Goal: Transaction & Acquisition: Obtain resource

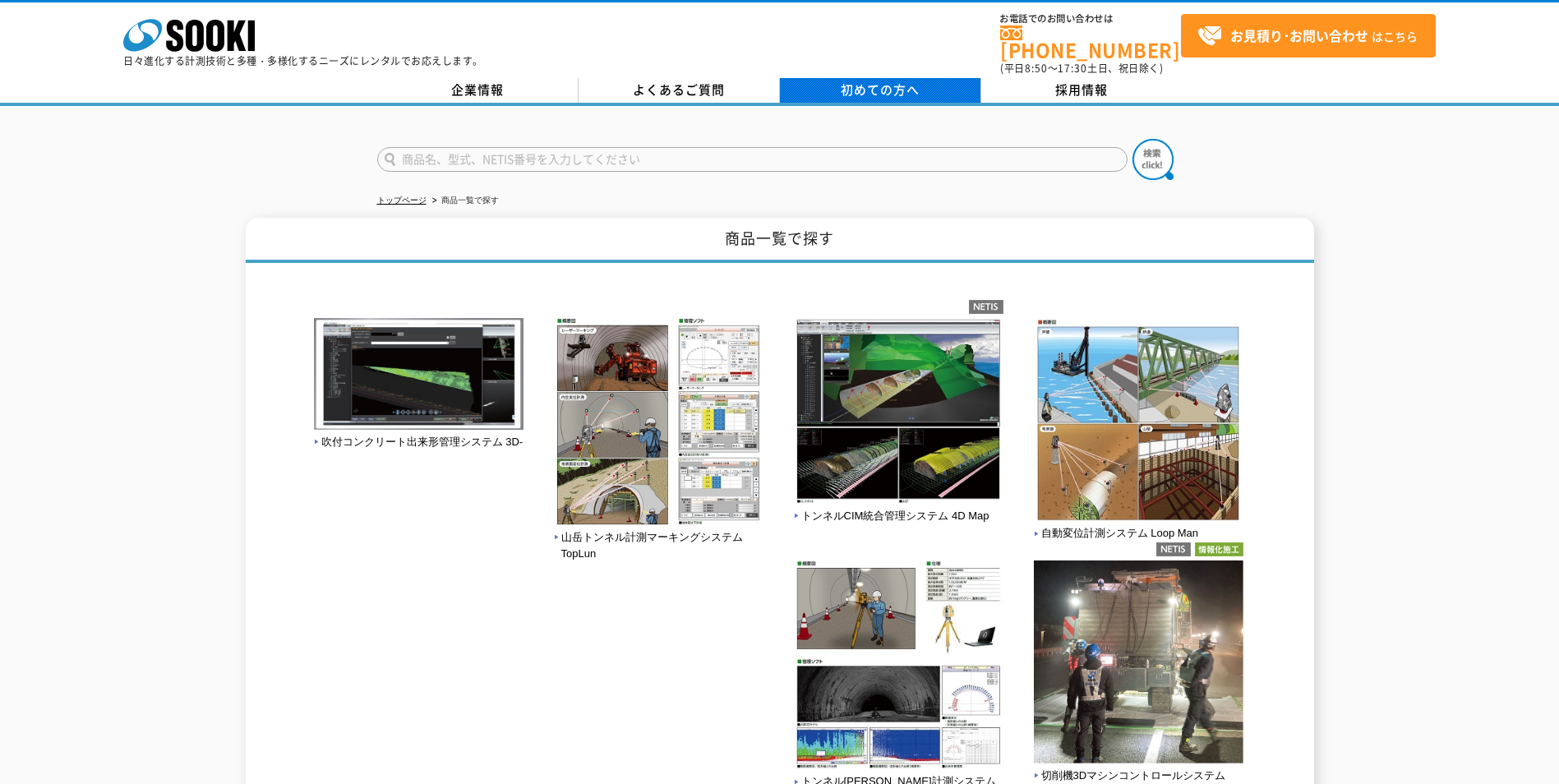
click at [919, 80] on span "初めての方へ" at bounding box center [880, 89] width 79 height 18
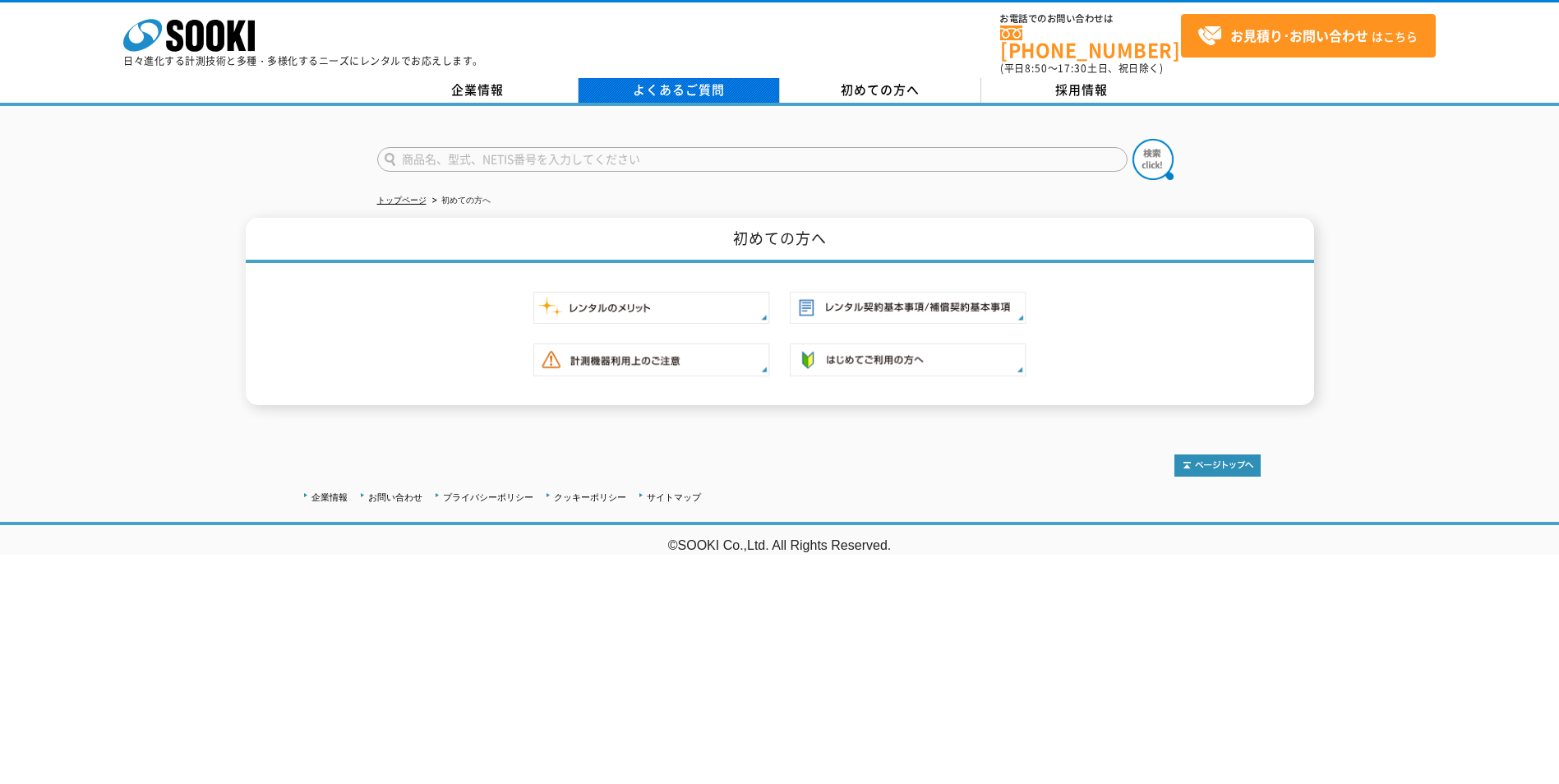
click at [697, 79] on link "よくあるご質問" at bounding box center [679, 90] width 202 height 25
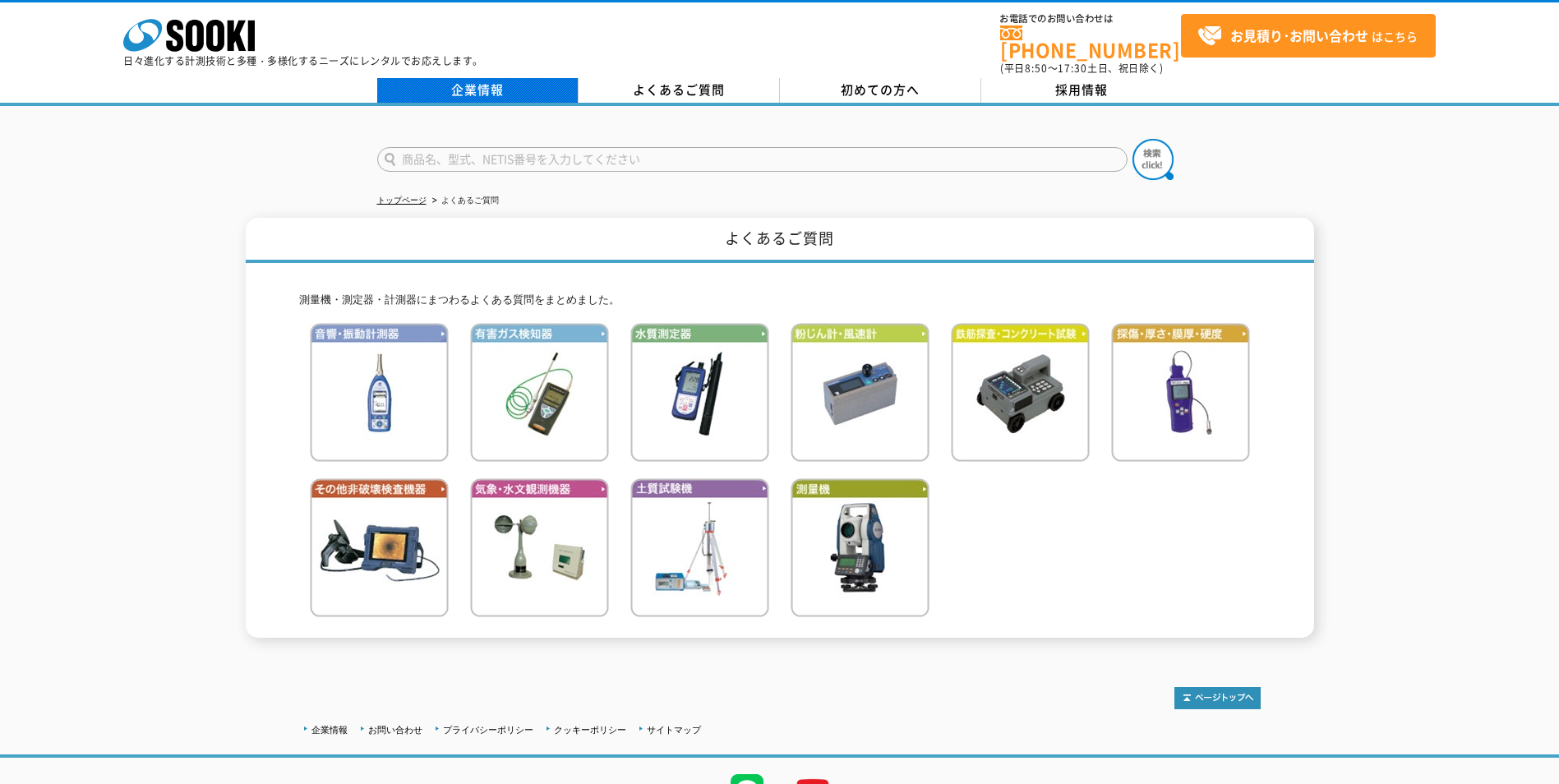
click at [485, 78] on link "企業情報" at bounding box center [477, 90] width 202 height 25
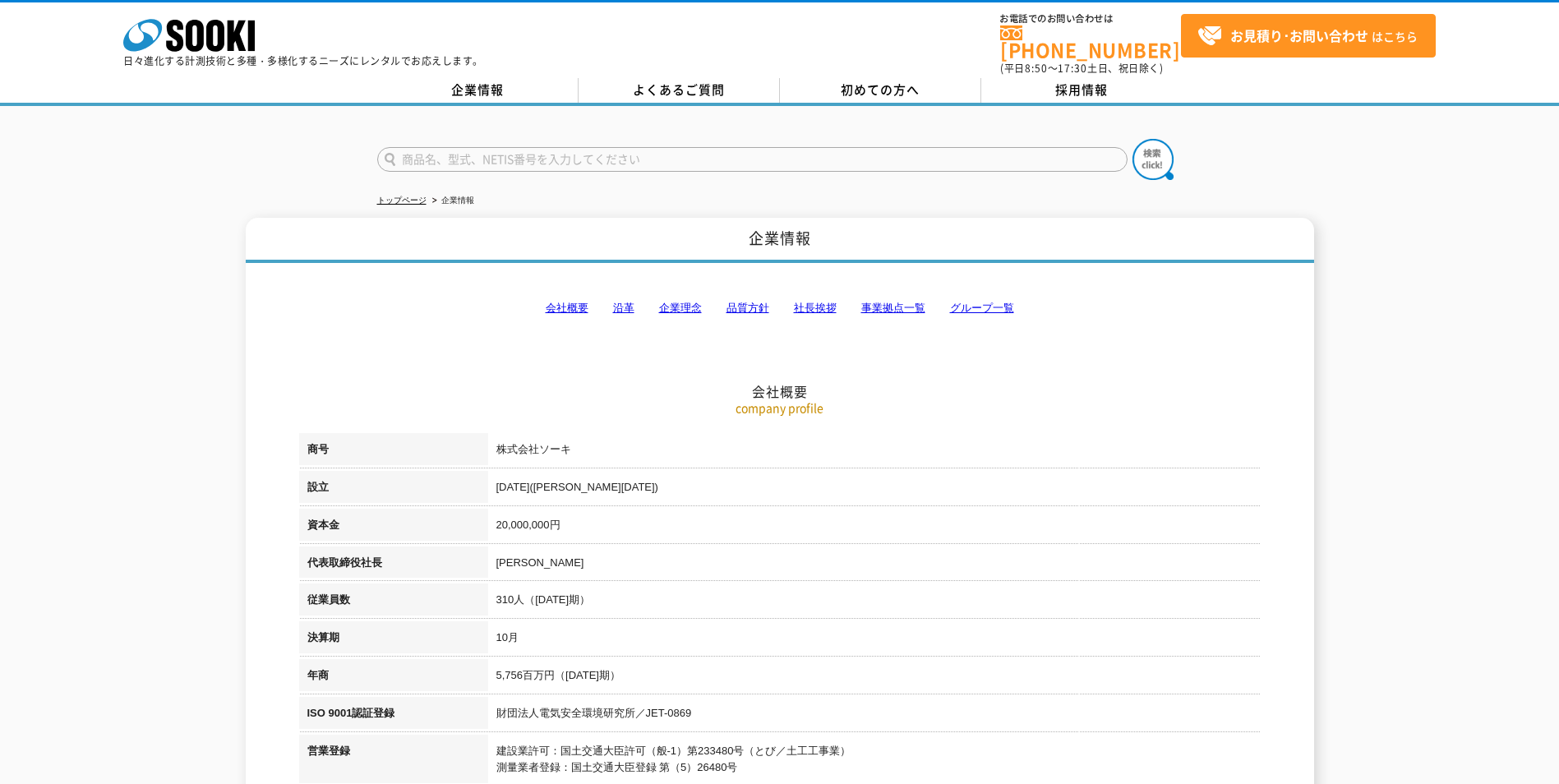
click at [894, 301] on link "事業拠点一覧" at bounding box center [894, 307] width 64 height 12
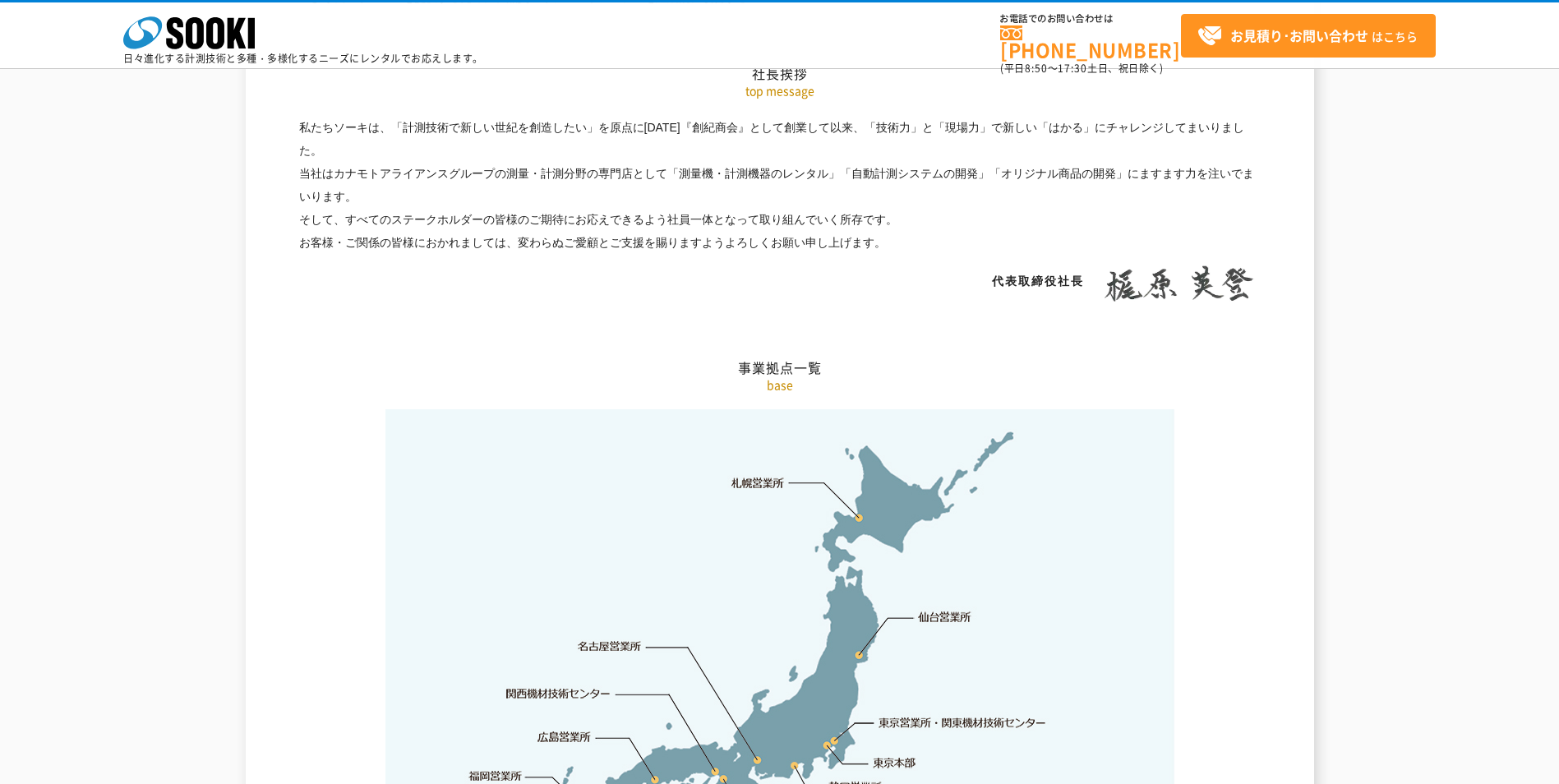
scroll to position [3300, 0]
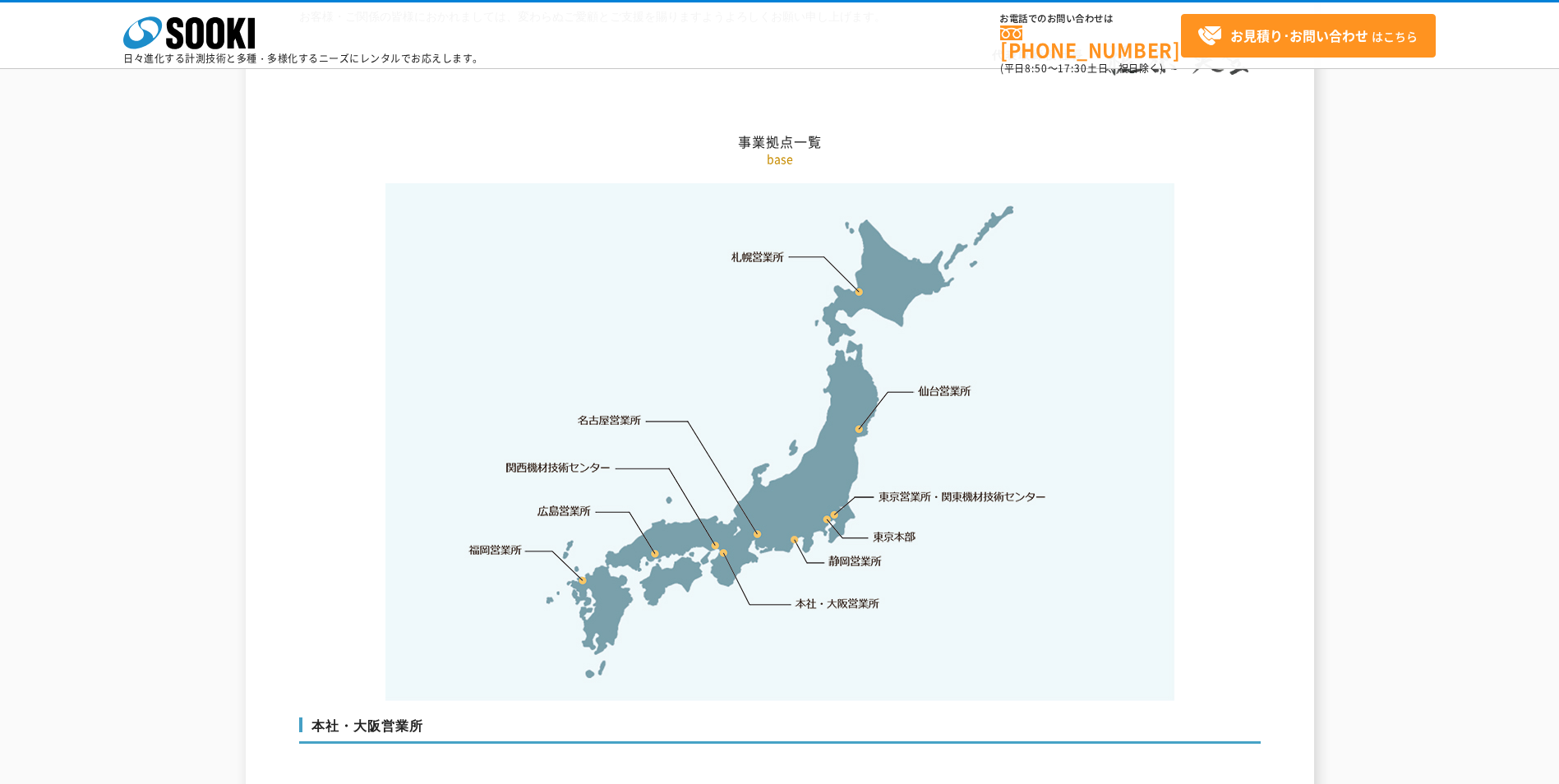
click at [908, 488] on link "東京営業所・関東機材技術センター" at bounding box center [963, 497] width 169 height 17
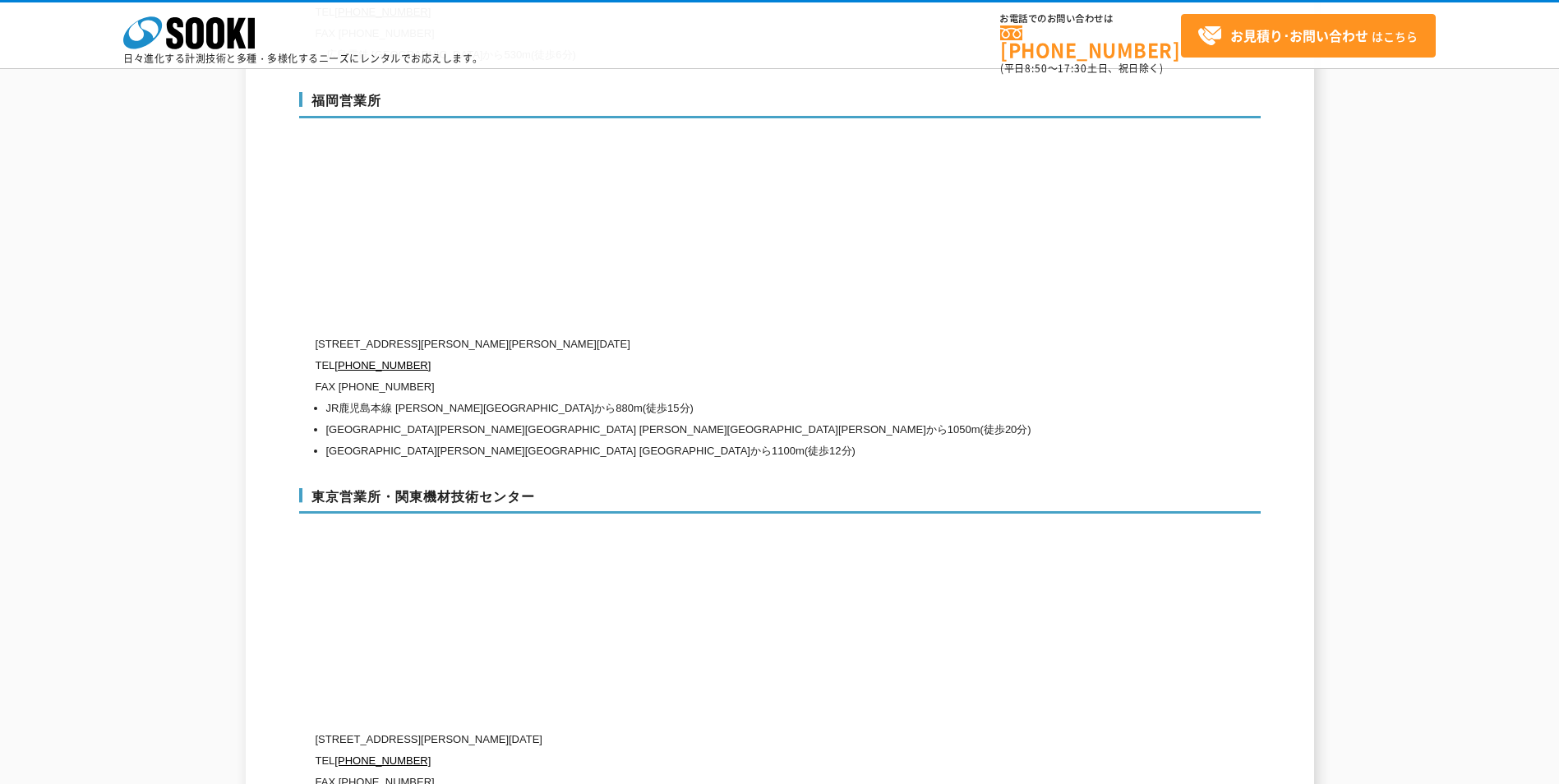
scroll to position [6444, 0]
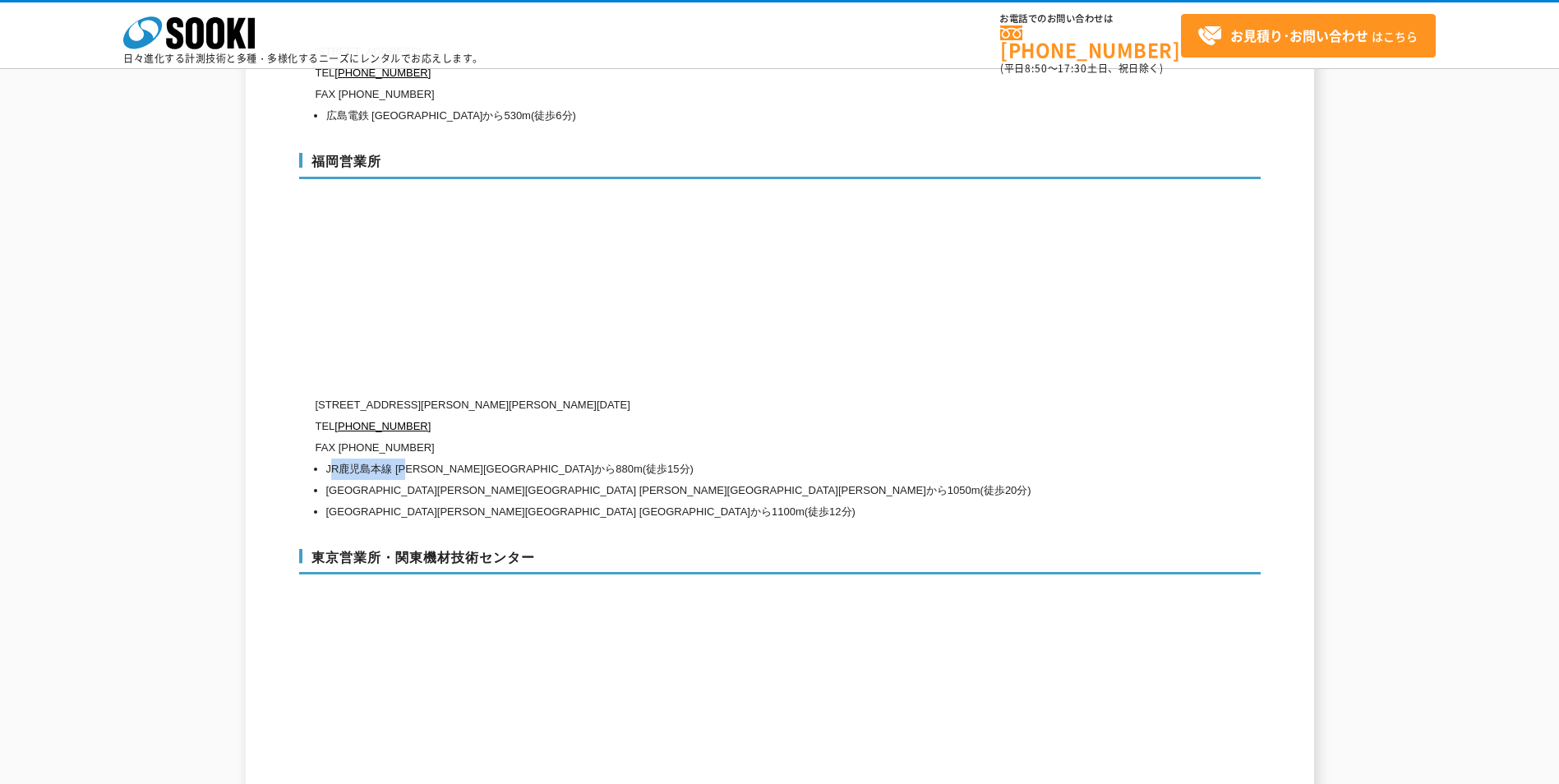
drag, startPoint x: 334, startPoint y: 426, endPoint x: 428, endPoint y: 426, distance: 94.0
click at [428, 459] on li "JR鹿児島本線 [PERSON_NAME][GEOGRAPHIC_DATA]から880m(徒歩15分)" at bounding box center [715, 469] width 779 height 21
click at [434, 459] on li "JR鹿児島本線 [PERSON_NAME][GEOGRAPHIC_DATA]から880m(徒歩15分)" at bounding box center [715, 469] width 779 height 21
click at [531, 459] on li "JR鹿児島本線 [PERSON_NAME][GEOGRAPHIC_DATA]から880m(徒歩15分)" at bounding box center [715, 469] width 779 height 21
click at [456, 459] on li "JR鹿児島本線 箱崎駅から880m(徒歩15分)" at bounding box center [715, 469] width 779 height 21
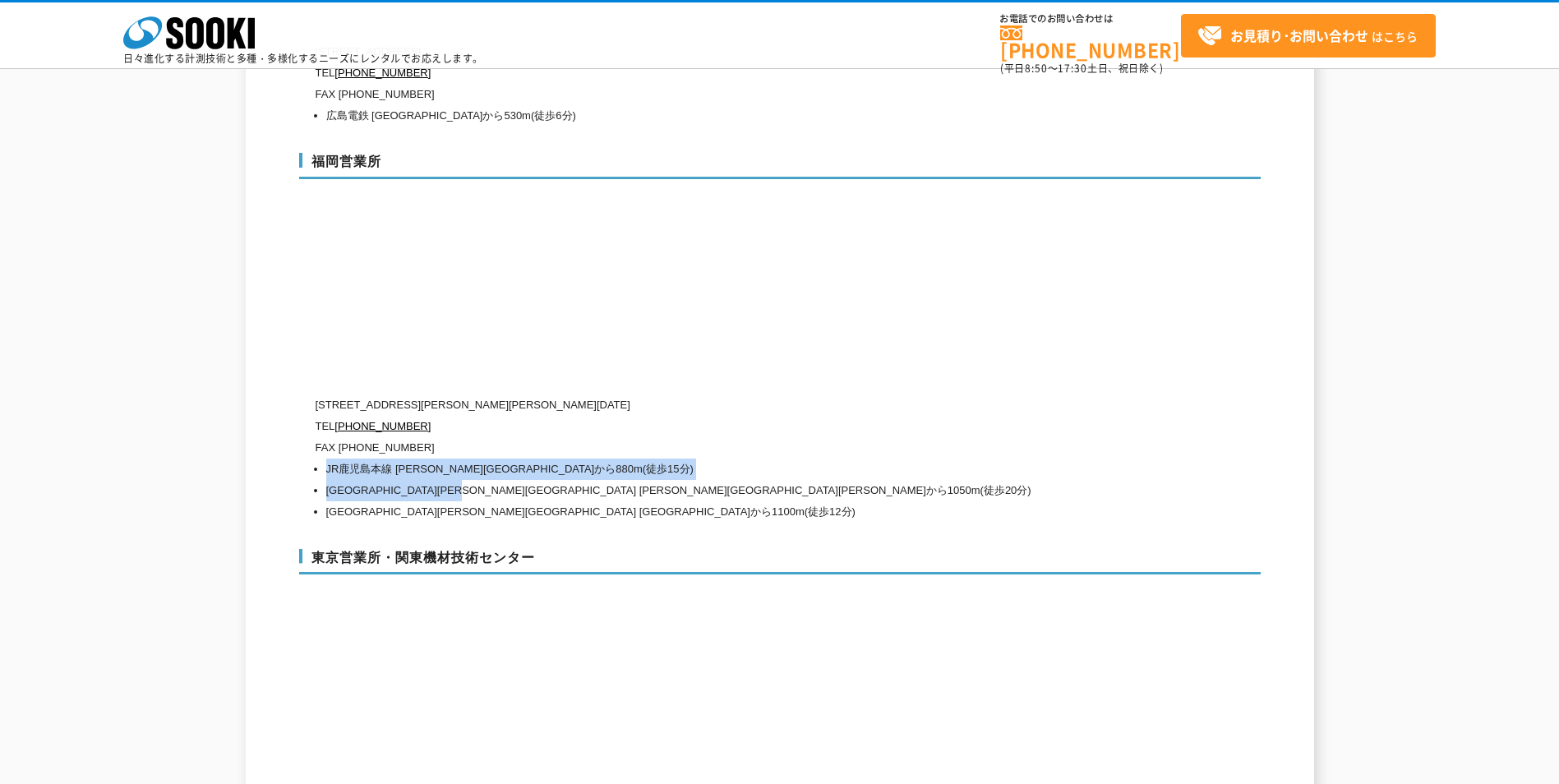
drag, startPoint x: 326, startPoint y: 430, endPoint x: 531, endPoint y: 451, distance: 206.1
click at [531, 459] on ul "JR鹿児島本線 箱崎駅から880m(徒歩15分) 福岡市箱崎線 箱崎九大前から1050m(徒歩20分) 福岡市箱崎線 貝塚から1100m(徒歩12分)" at bounding box center [709, 491] width 789 height 64
click at [533, 480] on li "福岡市箱崎線 箱崎九大前から1050m(徒歩20分)" at bounding box center [715, 490] width 779 height 21
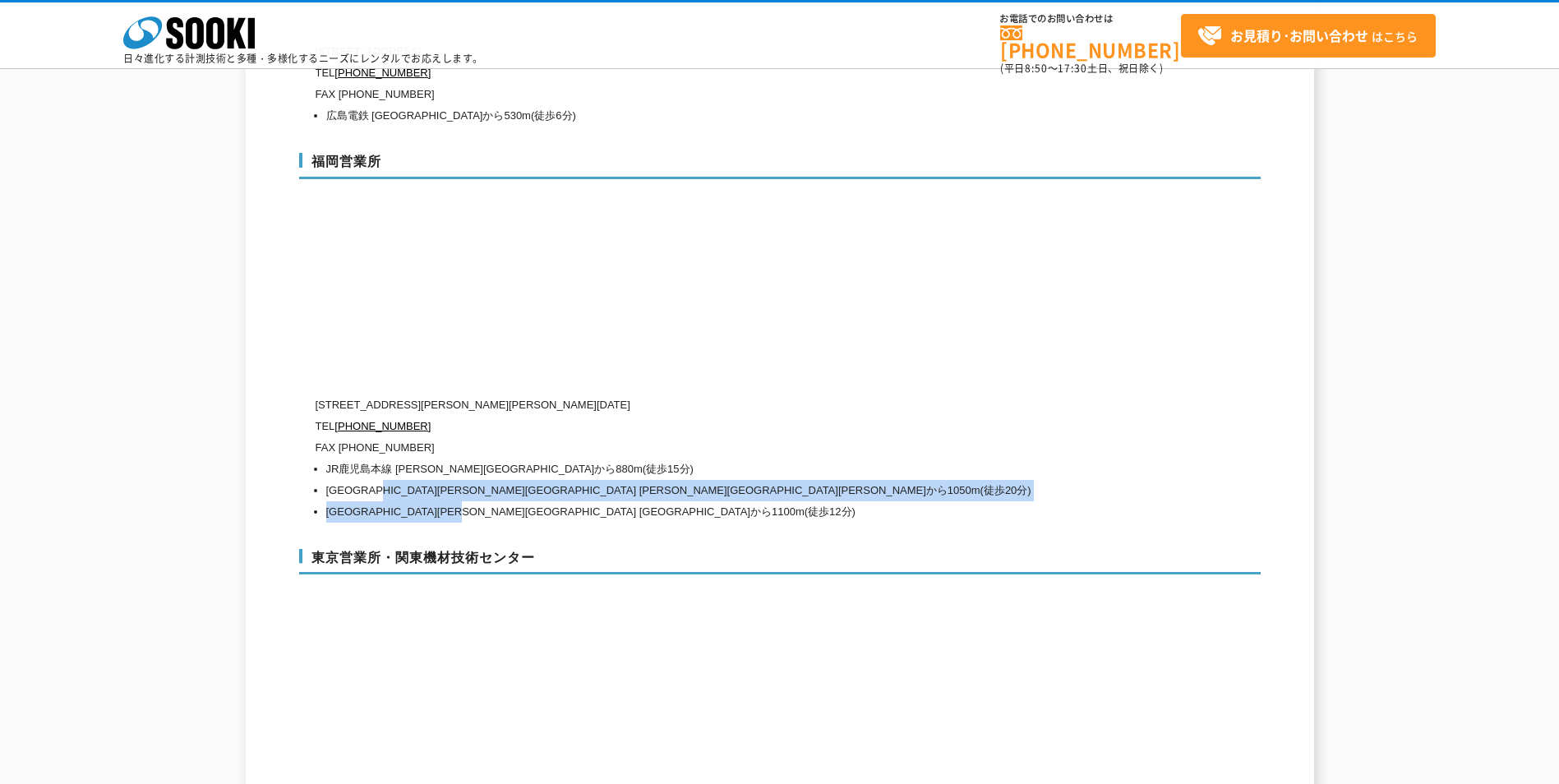
drag, startPoint x: 518, startPoint y: 476, endPoint x: 404, endPoint y: 452, distance: 116.5
click at [404, 459] on ul "JR鹿児島本線 箱崎駅から880m(徒歩15分) 福岡市箱崎線 箱崎九大前から1050m(徒歩20分) 福岡市箱崎線 貝塚から1100m(徒歩12分)" at bounding box center [709, 491] width 789 height 64
drag, startPoint x: 404, startPoint y: 452, endPoint x: 376, endPoint y: 440, distance: 30.5
click at [400, 480] on li "福岡市箱崎線 箱崎九大前から1050m(徒歩20分)" at bounding box center [715, 490] width 779 height 21
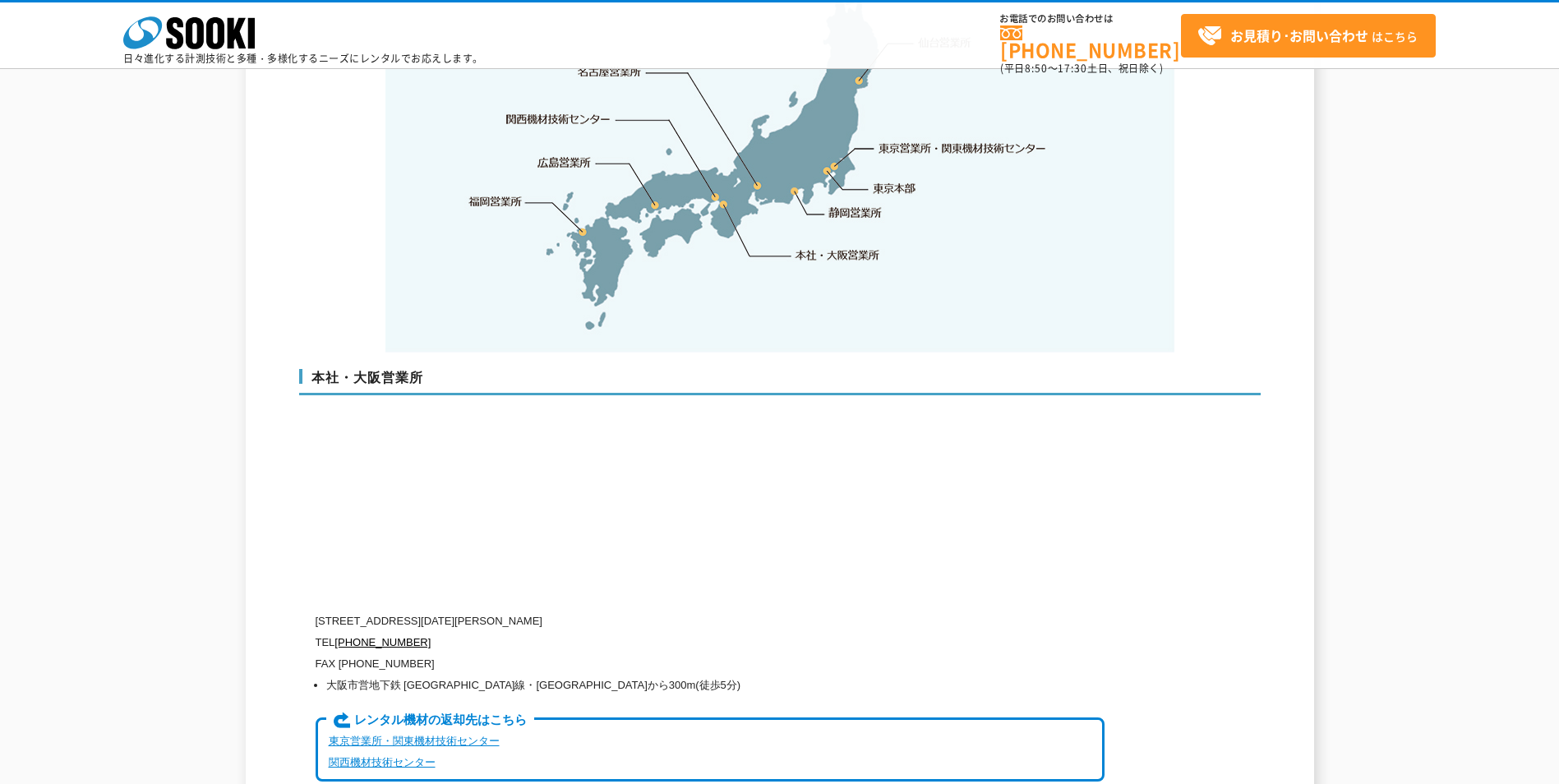
scroll to position [3322, 0]
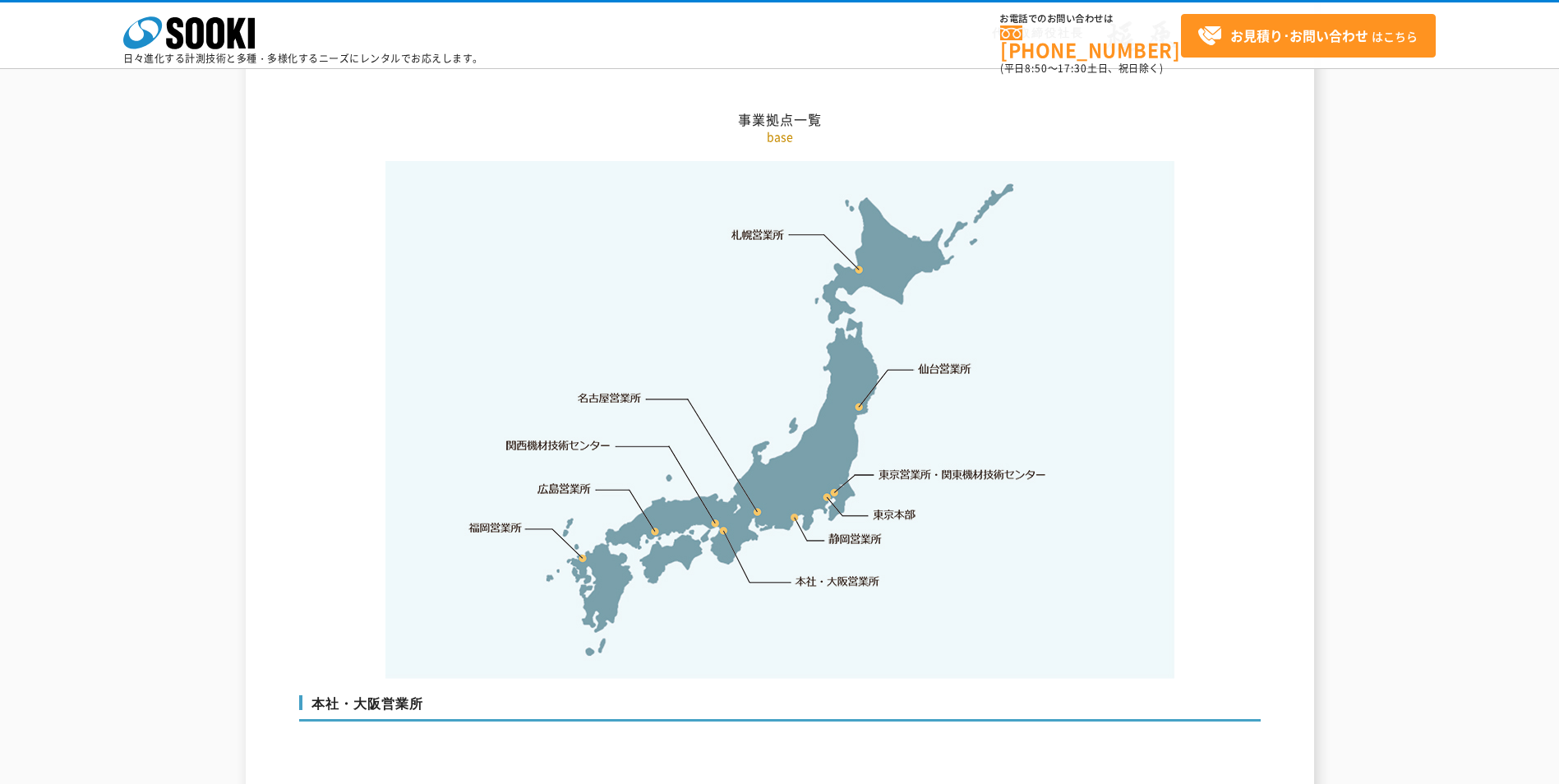
click at [928, 466] on link "東京営業所・関東機材技術センター" at bounding box center [963, 474] width 169 height 17
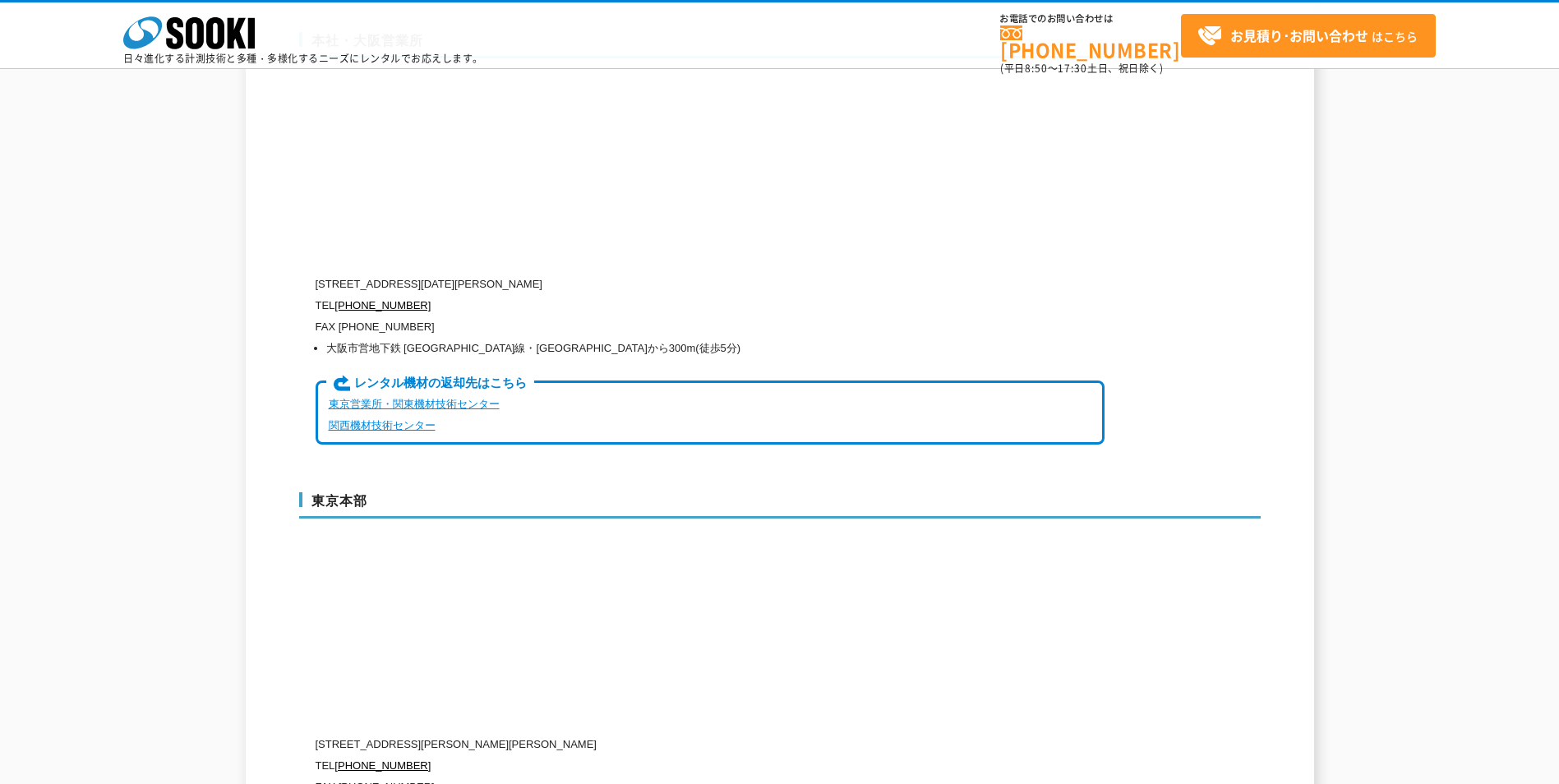
scroll to position [3984, 0]
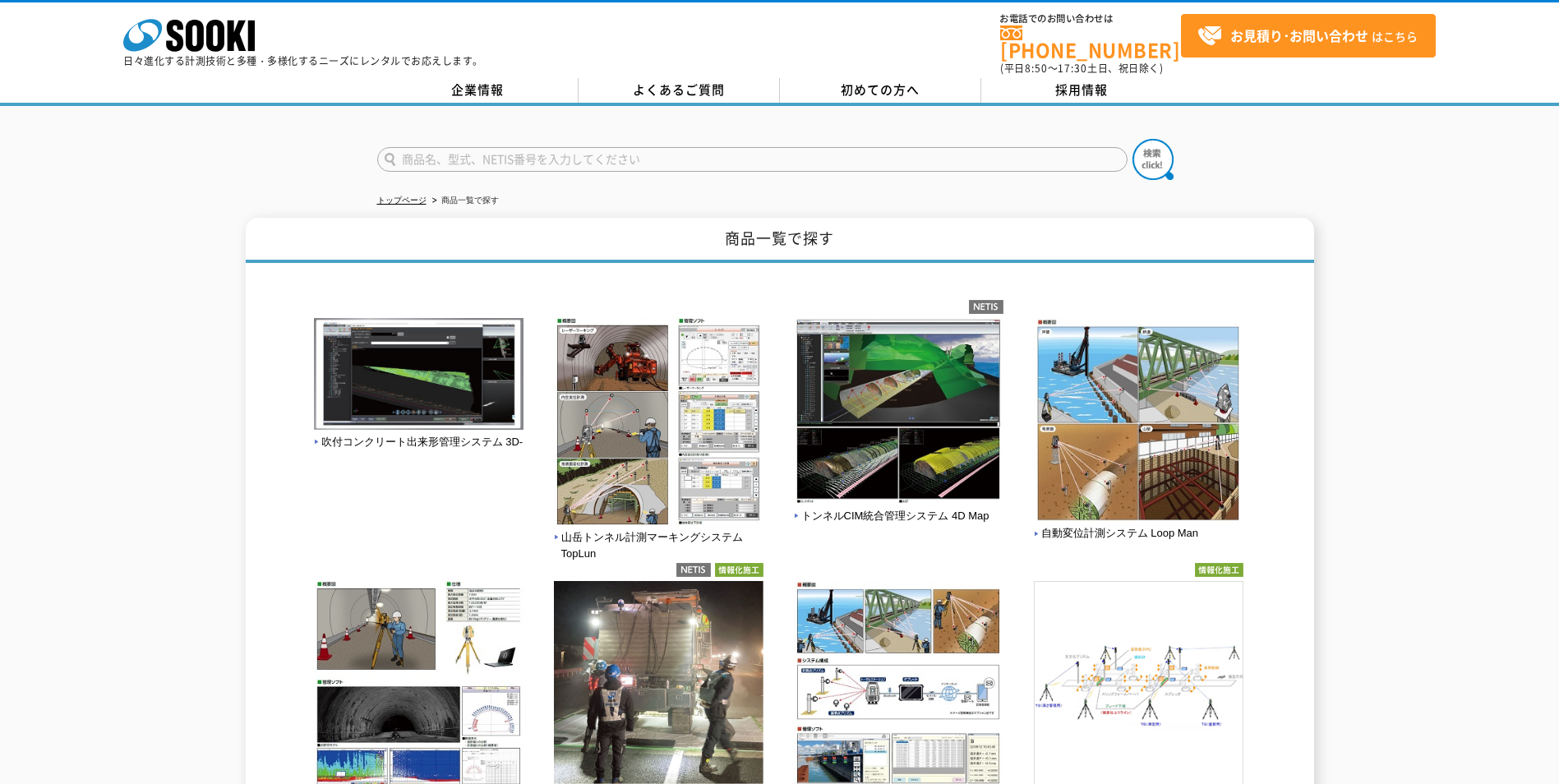
click at [635, 149] on input "text" at bounding box center [752, 159] width 750 height 25
type input "トランシーバー"
click at [1132, 139] on button at bounding box center [1153, 159] width 41 height 41
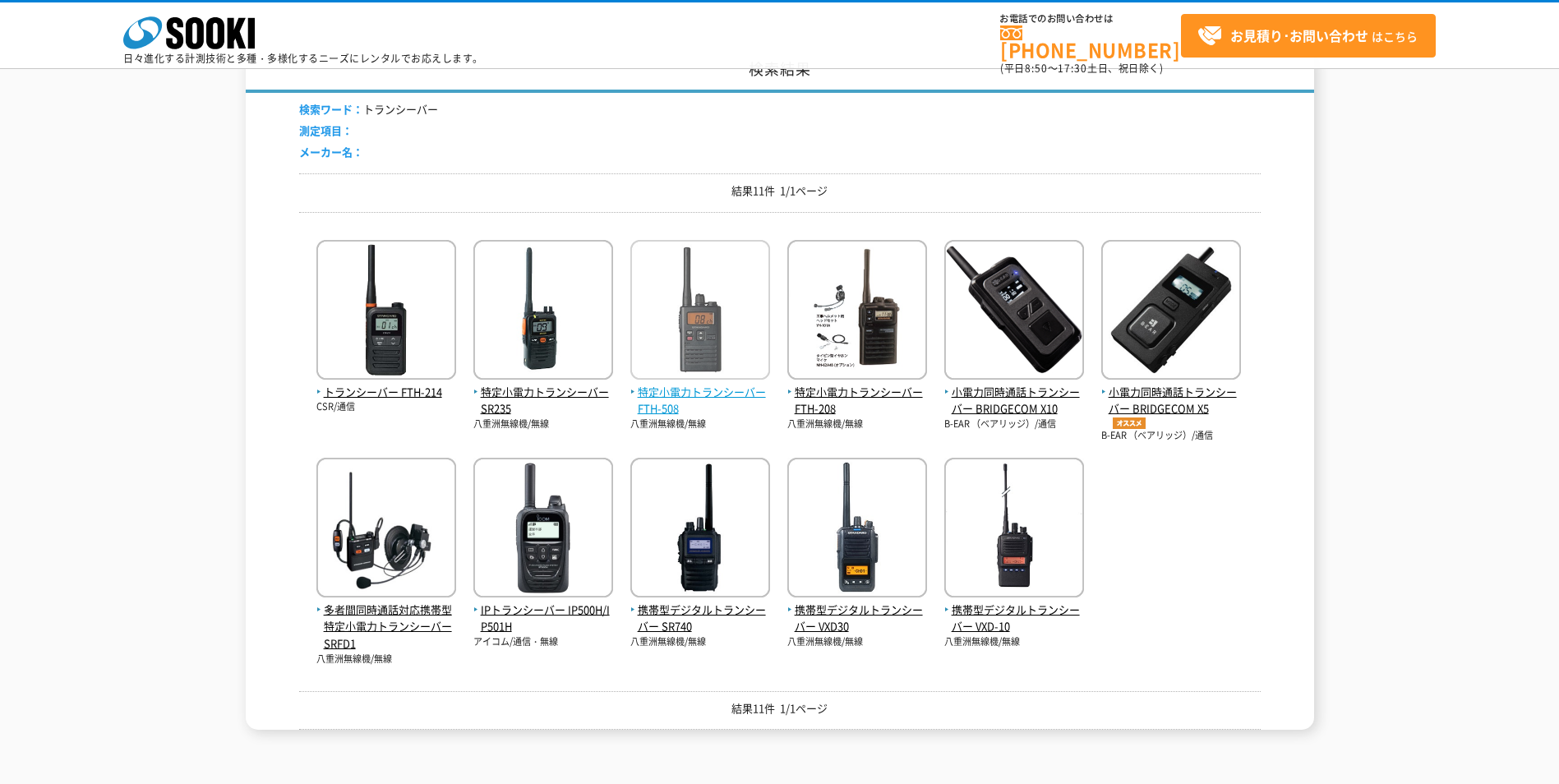
scroll to position [164, 0]
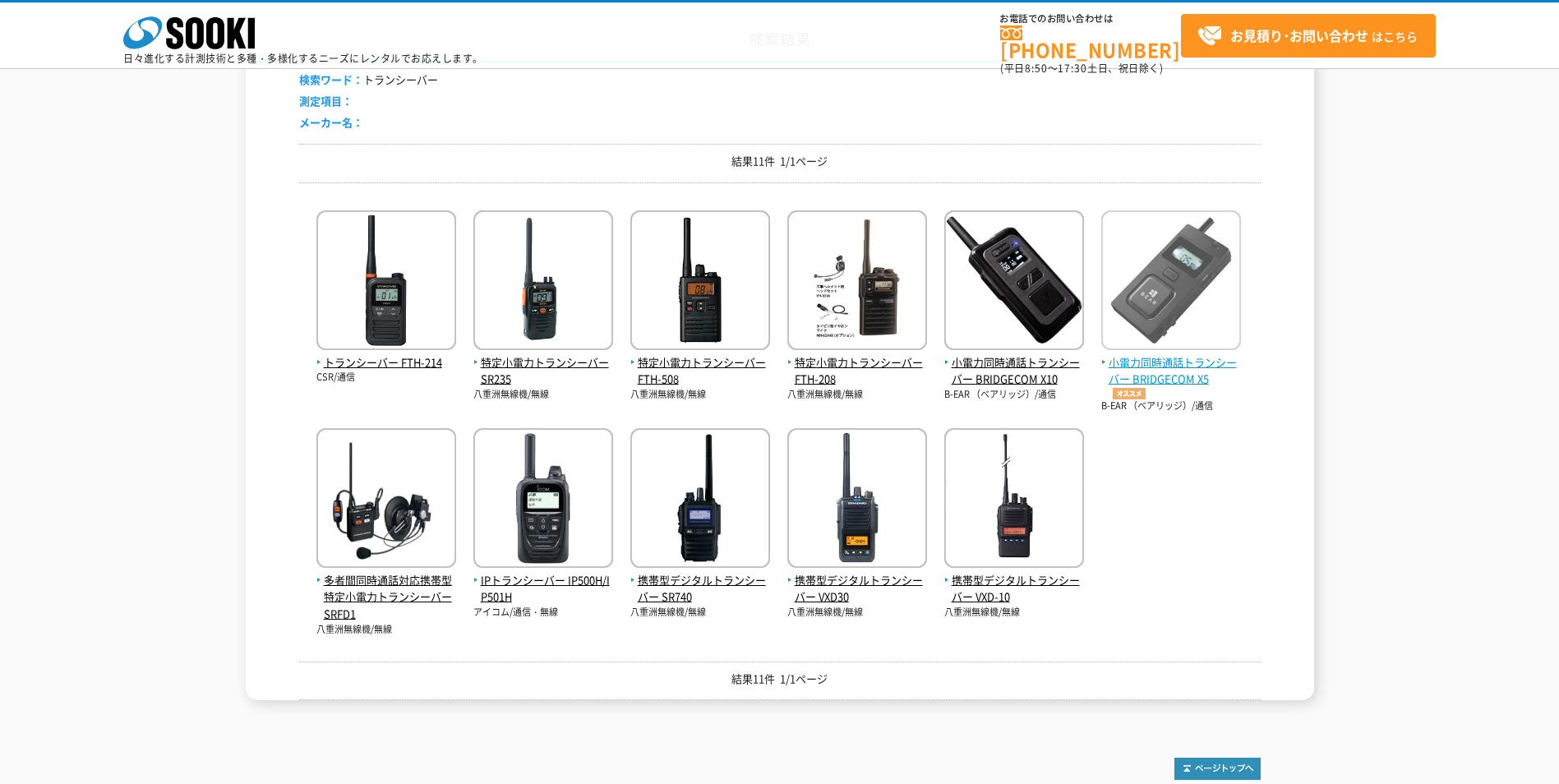
click at [1187, 308] on img at bounding box center [1171, 282] width 140 height 144
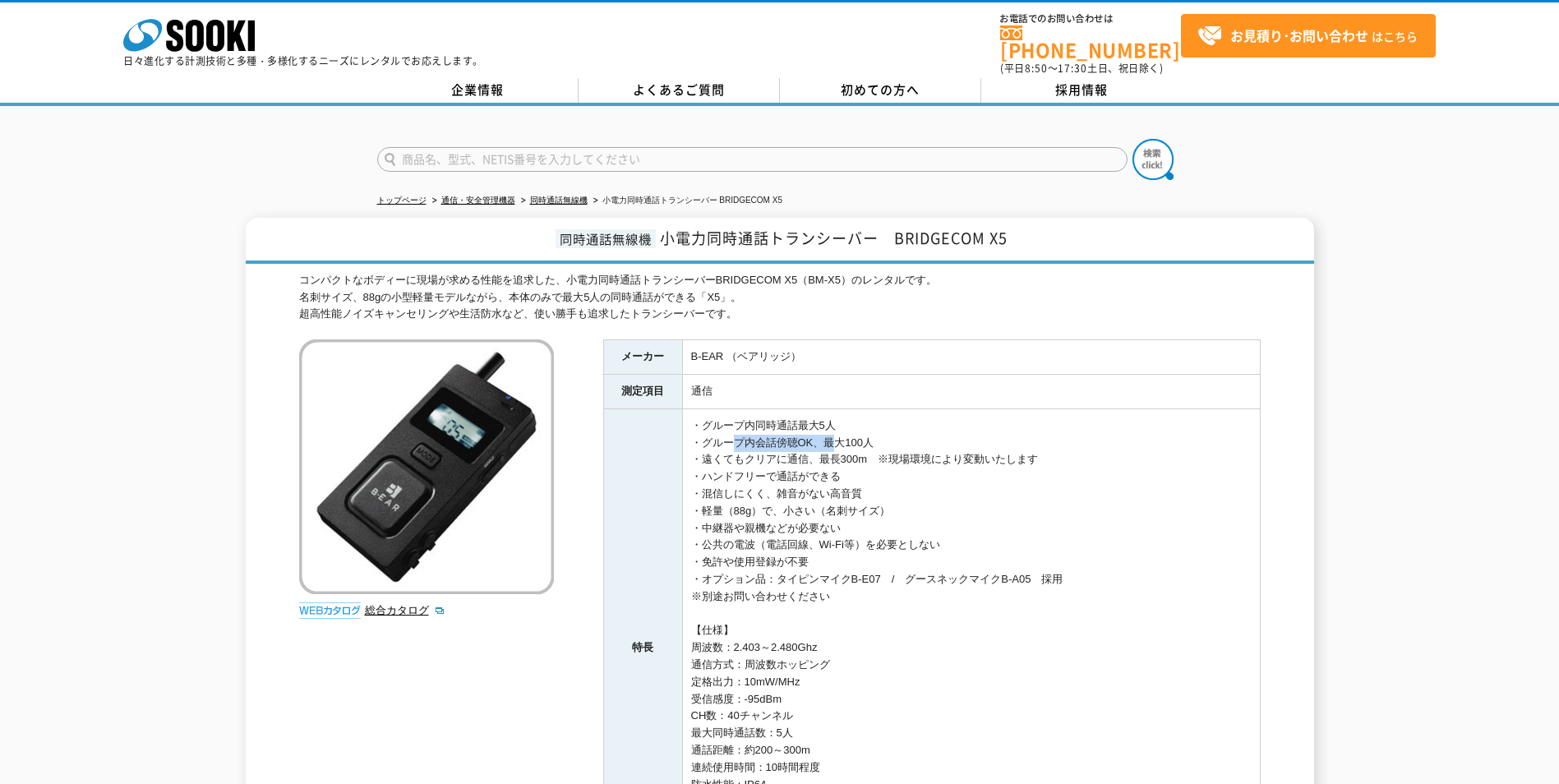
drag, startPoint x: 725, startPoint y: 427, endPoint x: 821, endPoint y: 433, distance: 96.2
click at [821, 433] on td "・グループ内同時通話最大5人 ・グループ内会話傍聴OK、最大100人 ・遠くてもクリアに通信、最長300m　※現場環境により変動いたします ・ハンドフリーで通…" at bounding box center [970, 648] width 578 height 479
drag, startPoint x: 821, startPoint y: 433, endPoint x: 829, endPoint y: 440, distance: 10.6
click at [830, 436] on td "・グループ内同時通話最大5人 ・グループ内会話傍聴OK、最大100人 ・遠くてもクリアに通信、最長300m　※現場環境により変動いたします ・ハンドフリーで通…" at bounding box center [970, 648] width 578 height 479
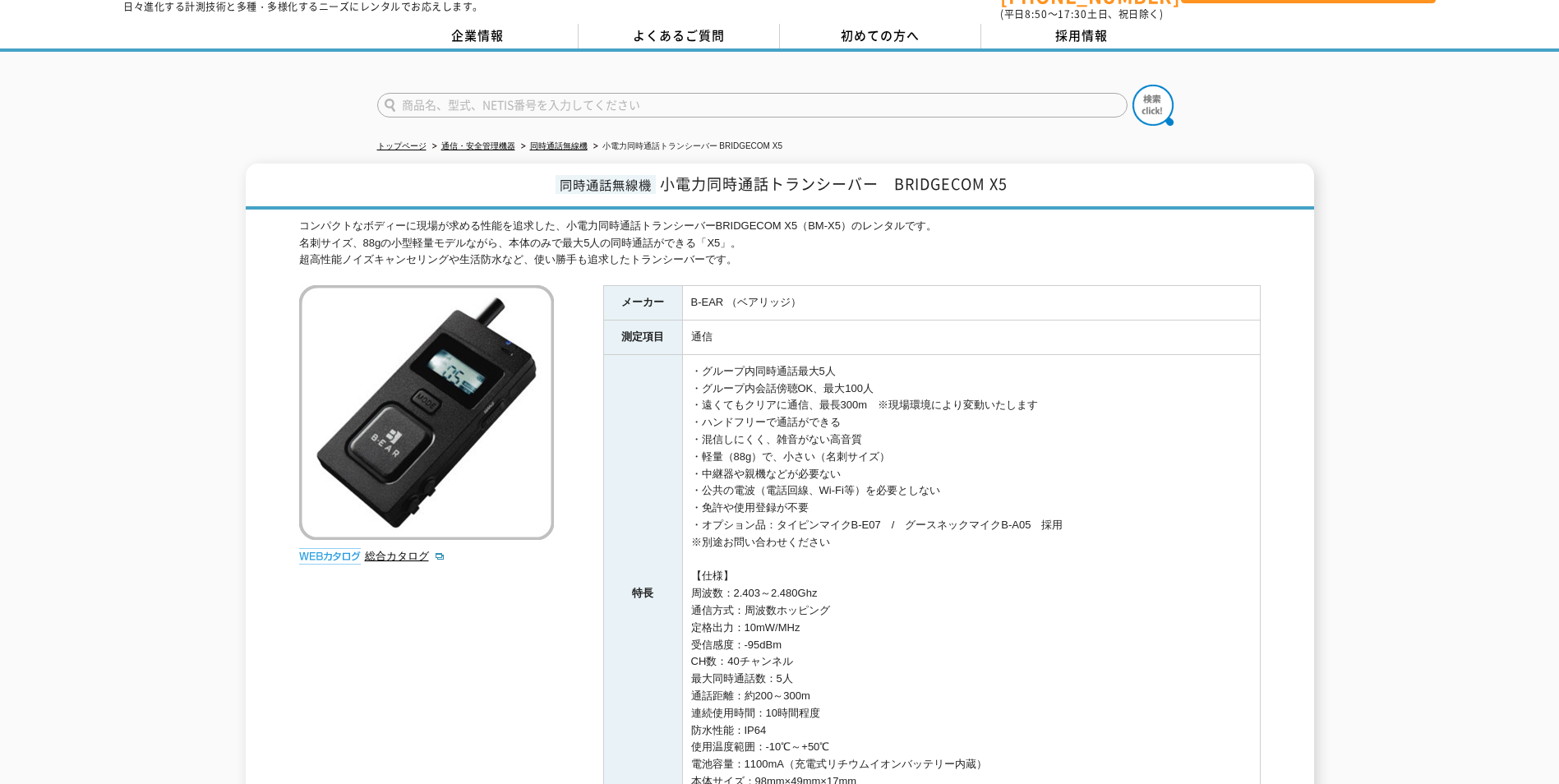
scroll to position [82, 0]
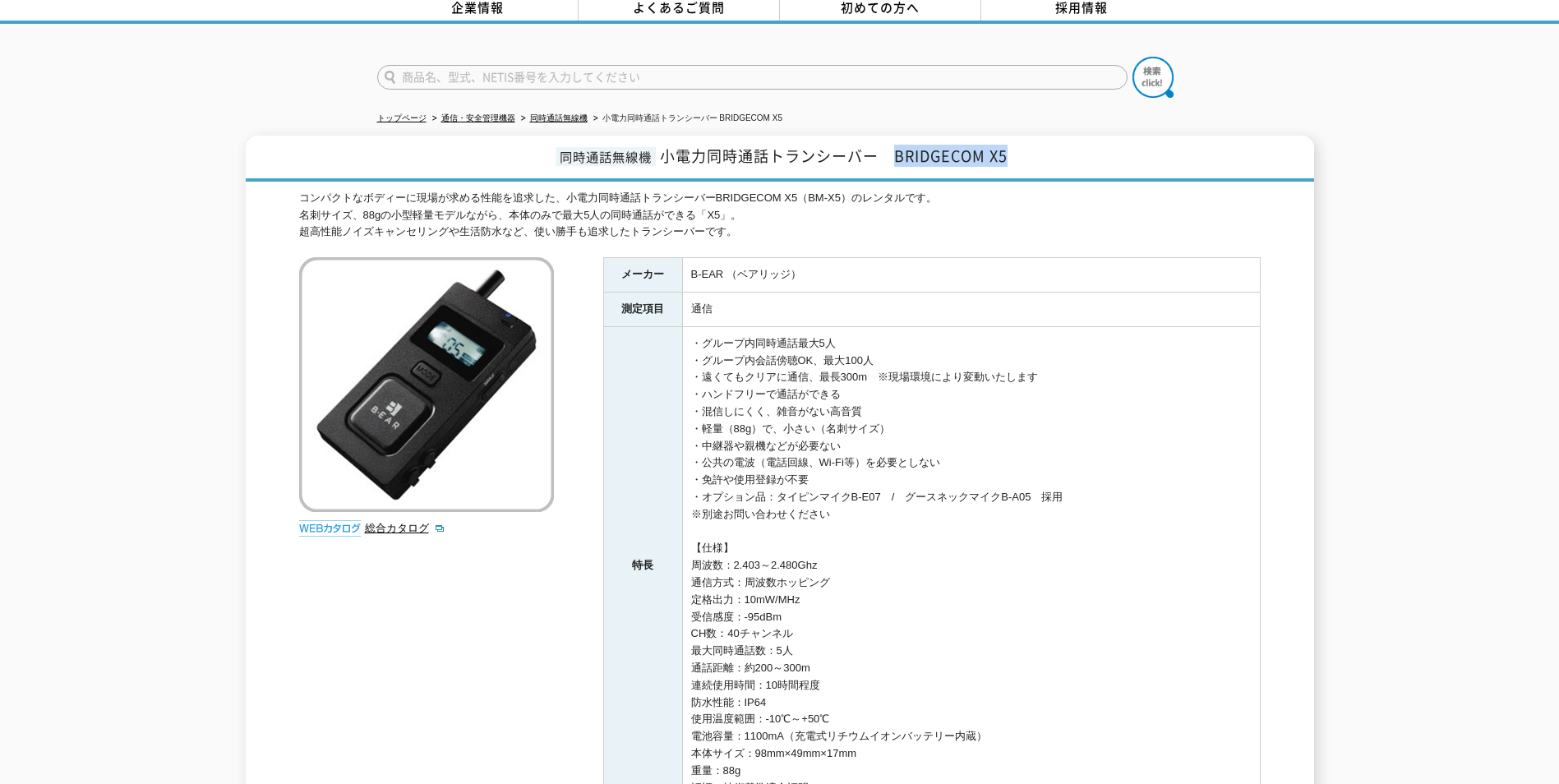
drag, startPoint x: 897, startPoint y: 148, endPoint x: 1010, endPoint y: 146, distance: 113.0
click at [1010, 146] on h1 "同時通話無線機 小電力同時通話トランシーバー　BRIDGECOM X5" at bounding box center [780, 158] width 1068 height 46
click at [1012, 146] on h1 "同時通話無線機 小電力同時通話トランシーバー　BRIDGECOM X5" at bounding box center [780, 158] width 1068 height 46
click at [1048, 190] on div "コンパクトなボディーに現場が求める性能を追求した、小電力同時通話トランシーバーBRIDGECOM X5（BM-X5）のレンタルです。 名刺サイズ、88gの小型…" at bounding box center [780, 215] width 962 height 51
drag, startPoint x: 701, startPoint y: 399, endPoint x: 860, endPoint y: 404, distance: 159.1
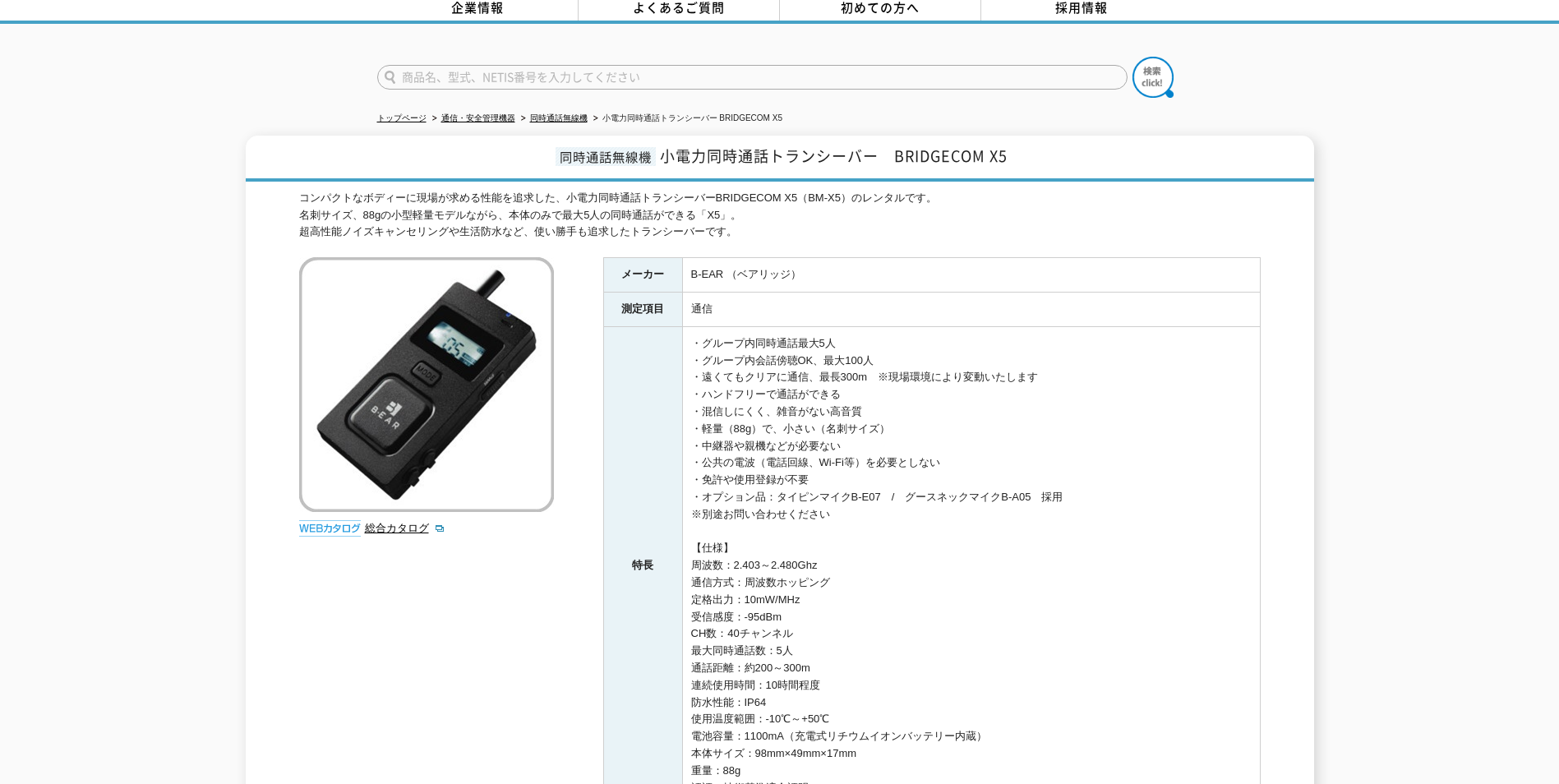
click at [860, 404] on td "・グループ内同時通話最大5人 ・グループ内会話傍聴OK、最大100人 ・遠くてもクリアに通信、最長300m　※現場環境により変動いたします ・ハンドフリーで通…" at bounding box center [970, 566] width 578 height 479
drag, startPoint x: 860, startPoint y: 404, endPoint x: 863, endPoint y: 411, distance: 7.6
click at [868, 412] on td "・グループ内同時通話最大5人 ・グループ内会話傍聴OK、最大100人 ・遠くてもクリアに通信、最長300m　※現場環境により変動いたします ・ハンドフリーで通…" at bounding box center [970, 566] width 578 height 479
drag, startPoint x: 720, startPoint y: 345, endPoint x: 843, endPoint y: 348, distance: 123.0
click at [843, 348] on td "・グループ内同時通話最大5人 ・グループ内会話傍聴OK、最大100人 ・遠くてもクリアに通信、最長300m　※現場環境により変動いたします ・ハンドフリーで通…" at bounding box center [970, 566] width 578 height 479
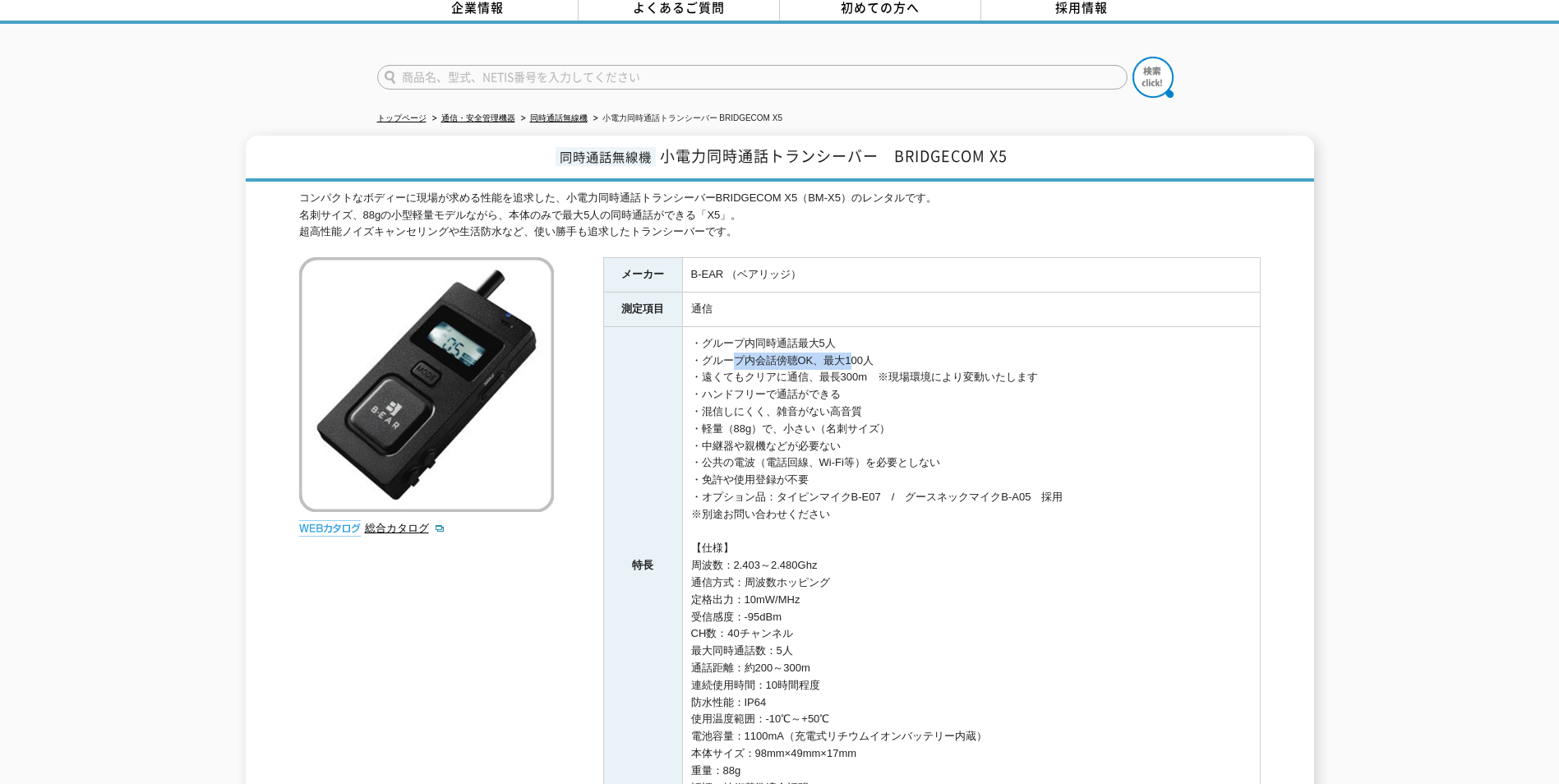
click at [843, 348] on td "・グループ内同時通話最大5人 ・グループ内会話傍聴OK、最大100人 ・遠くてもクリアに通信、最長300m　※現場環境により変動いたします ・ハンドフリーで通…" at bounding box center [970, 566] width 578 height 479
drag, startPoint x: 826, startPoint y: 349, endPoint x: 841, endPoint y: 349, distance: 15.0
click at [841, 349] on td "・グループ内同時通話最大5人 ・グループ内会話傍聴OK、最大100人 ・遠くてもクリアに通信、最長300m　※現場環境により変動いたします ・ハンドフリーで通…" at bounding box center [970, 566] width 578 height 479
drag, startPoint x: 694, startPoint y: 334, endPoint x: 892, endPoint y: 339, distance: 198.1
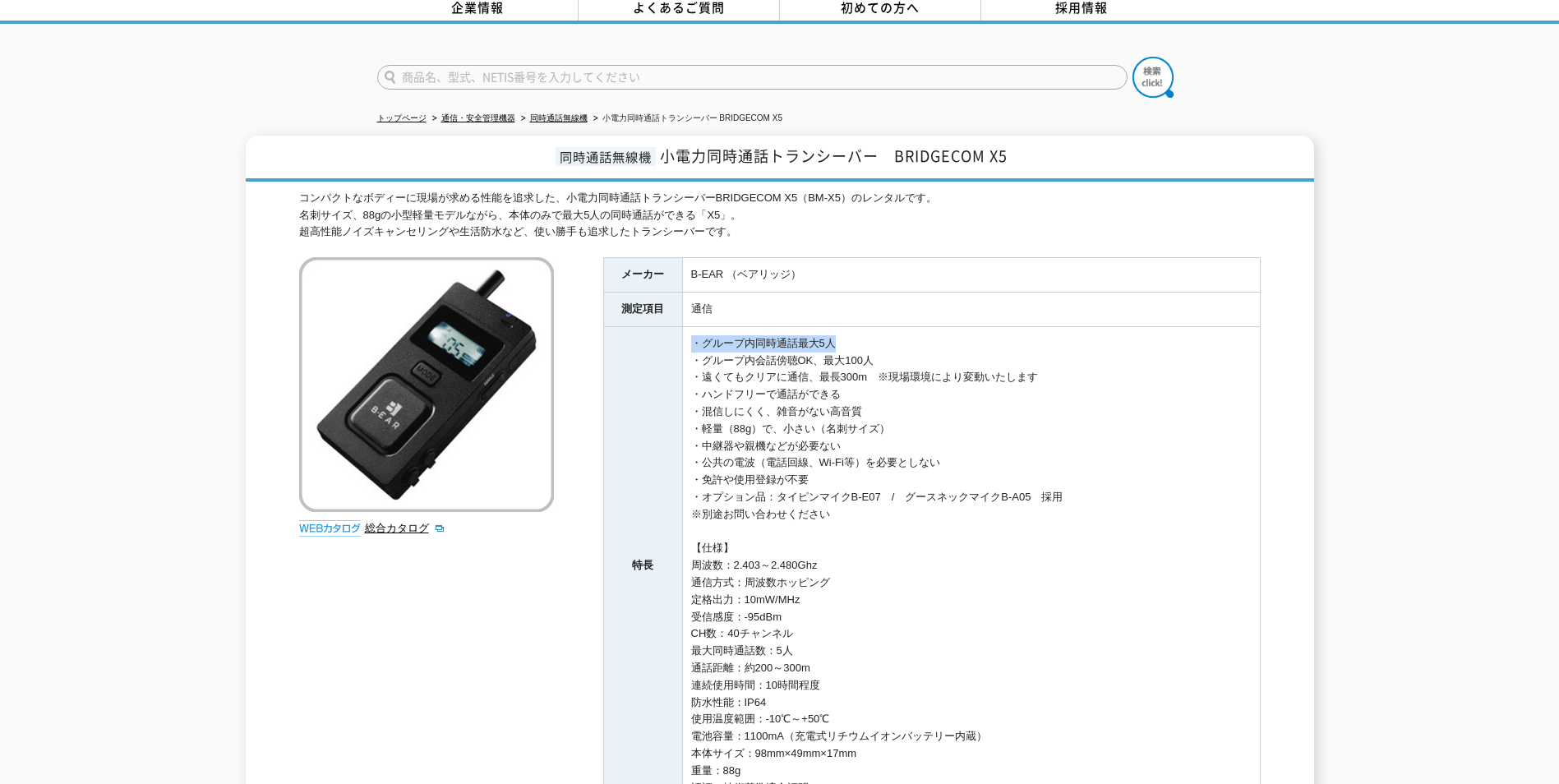
click at [892, 339] on td "・グループ内同時通話最大5人 ・グループ内会話傍聴OK、最大100人 ・遠くてもクリアに通信、最長300m　※現場環境により変動いたします ・ハンドフリーで通…" at bounding box center [970, 566] width 578 height 479
drag, startPoint x: 892, startPoint y: 339, endPoint x: 916, endPoint y: 386, distance: 52.8
click at [916, 386] on td "・グループ内同時通話最大5人 ・グループ内会話傍聴OK、最大100人 ・遠くてもクリアに通信、最長300m　※現場環境により変動いたします ・ハンドフリーで通…" at bounding box center [970, 566] width 578 height 479
drag, startPoint x: 916, startPoint y: 386, endPoint x: 916, endPoint y: 404, distance: 18.0
click at [916, 404] on td "・グループ内同時通話最大5人 ・グループ内会話傍聴OK、最大100人 ・遠くてもクリアに通信、最長300m　※現場環境により変動いたします ・ハンドフリーで通…" at bounding box center [970, 566] width 578 height 479
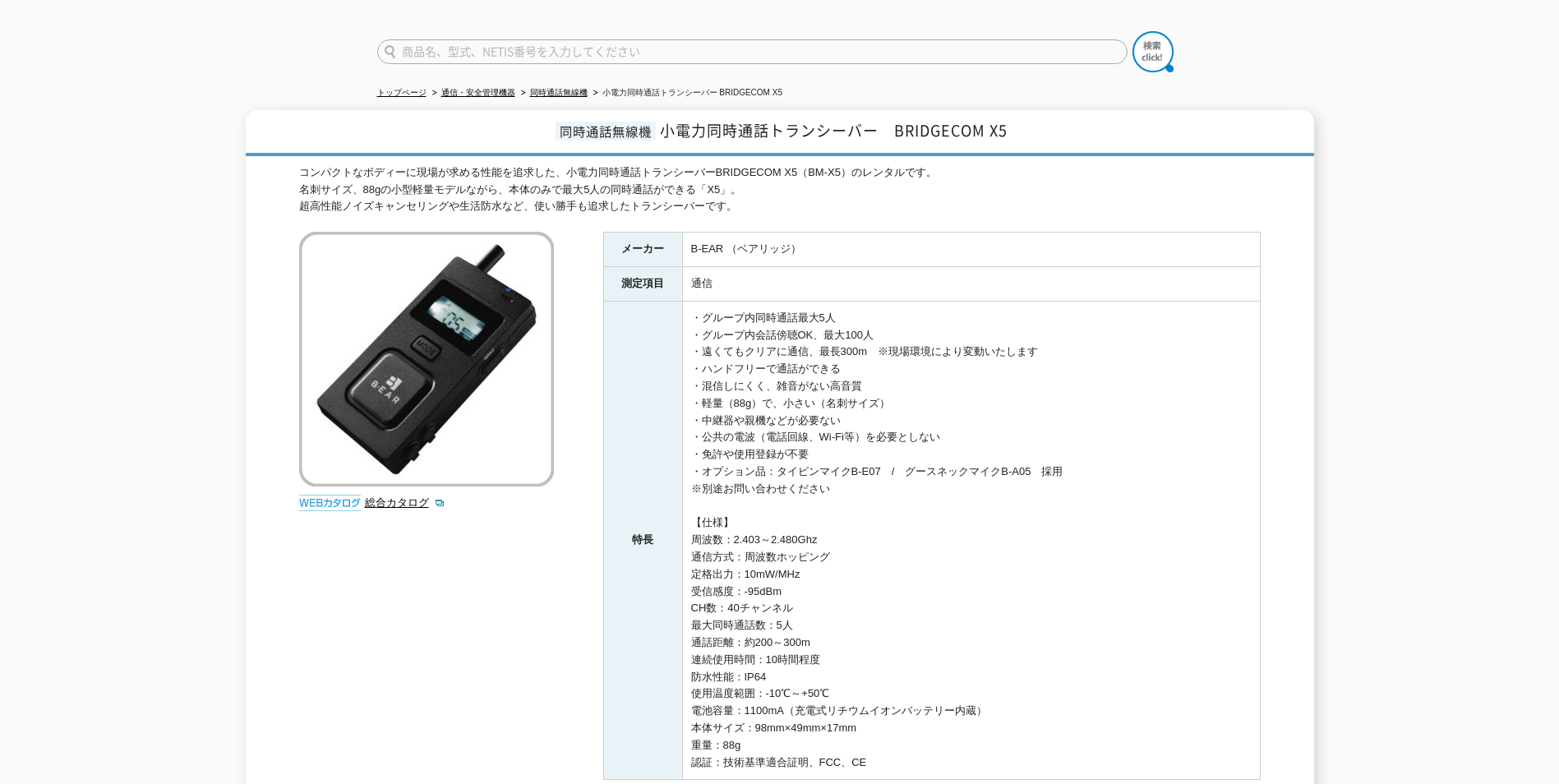
scroll to position [0, 0]
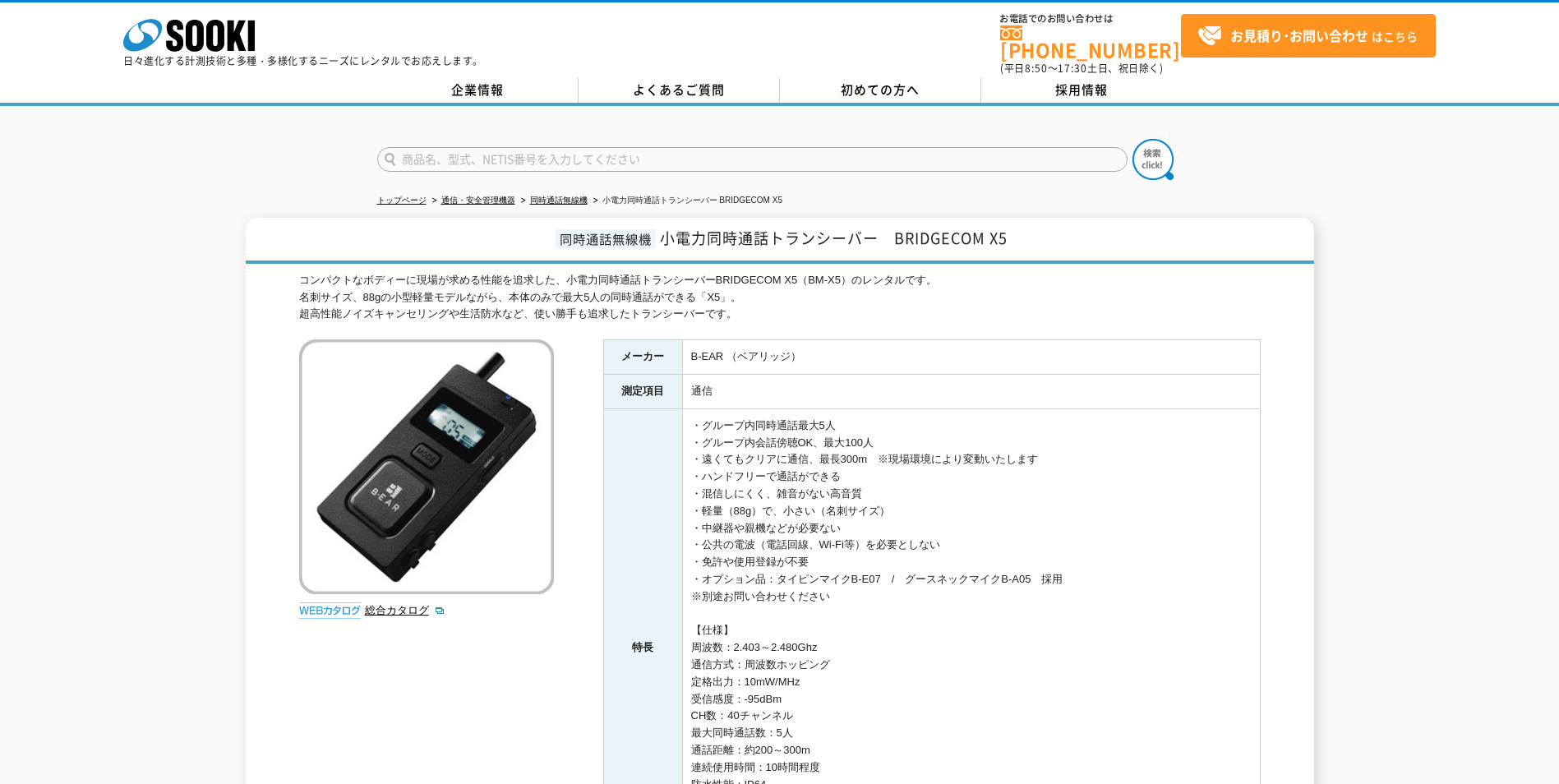
click at [682, 238] on span "小電力同時通話トランシーバー　BRIDGECOM X5" at bounding box center [833, 238] width 347 height 22
click at [665, 229] on span "小電力同時通話トランシーバー　BRIDGECOM X5" at bounding box center [833, 238] width 347 height 22
click at [557, 229] on span "同時通話無線機" at bounding box center [605, 239] width 100 height 19
drag, startPoint x: 660, startPoint y: 230, endPoint x: 1030, endPoint y: 227, distance: 370.0
click at [1030, 227] on h1 "同時通話無線機 小電力同時通話トランシーバー　BRIDGECOM X5" at bounding box center [780, 240] width 1068 height 46
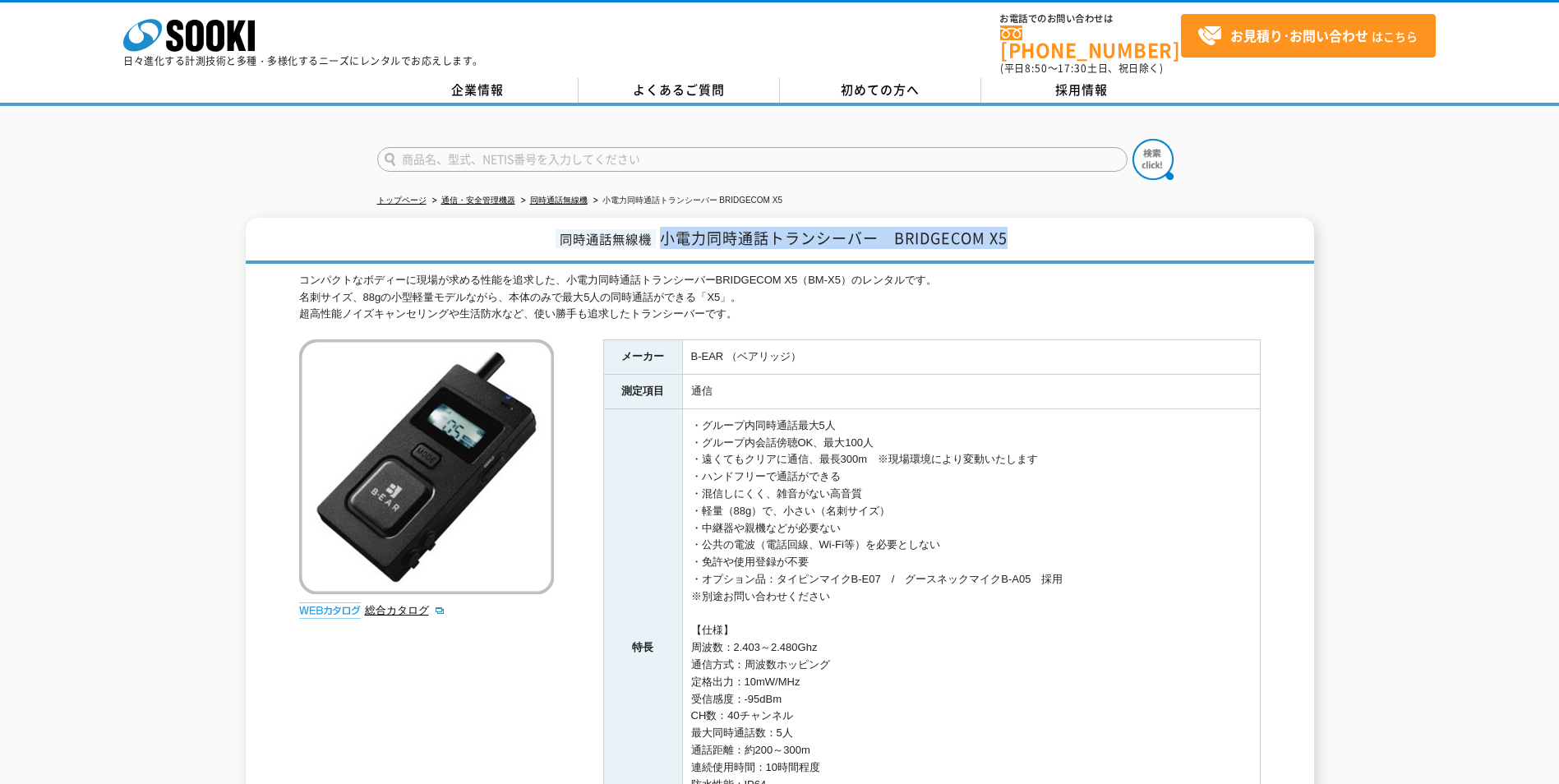
drag, startPoint x: 1030, startPoint y: 227, endPoint x: 979, endPoint y: 227, distance: 51.0
copy span "小電力同時通話トランシーバー　BRIDGECOM X5"
drag, startPoint x: 707, startPoint y: 418, endPoint x: 885, endPoint y: 436, distance: 178.9
click at [885, 436] on td "・グループ内同時通話最大5人 ・グループ内会話傍聴OK、最大100人 ・遠くてもクリアに通信、最長300m　※現場環境により変動いたします ・ハンドフリーで通…" at bounding box center [970, 648] width 578 height 479
click at [887, 437] on td "・グループ内同時通話最大5人 ・グループ内会話傍聴OK、最大100人 ・遠くてもクリアに通信、最長300m　※現場環境により変動いたします ・ハンドフリーで通…" at bounding box center [970, 648] width 578 height 479
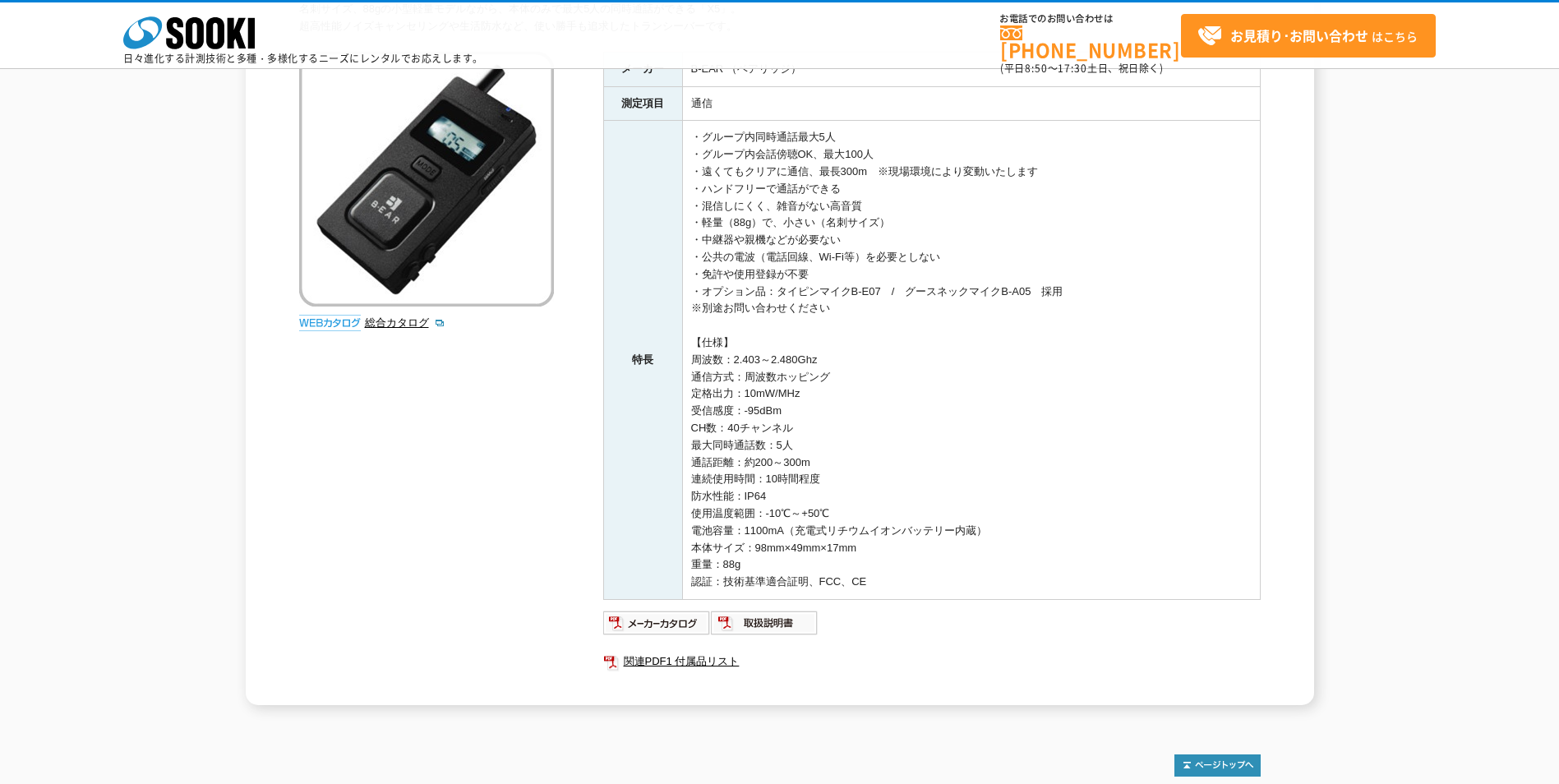
scroll to position [367, 0]
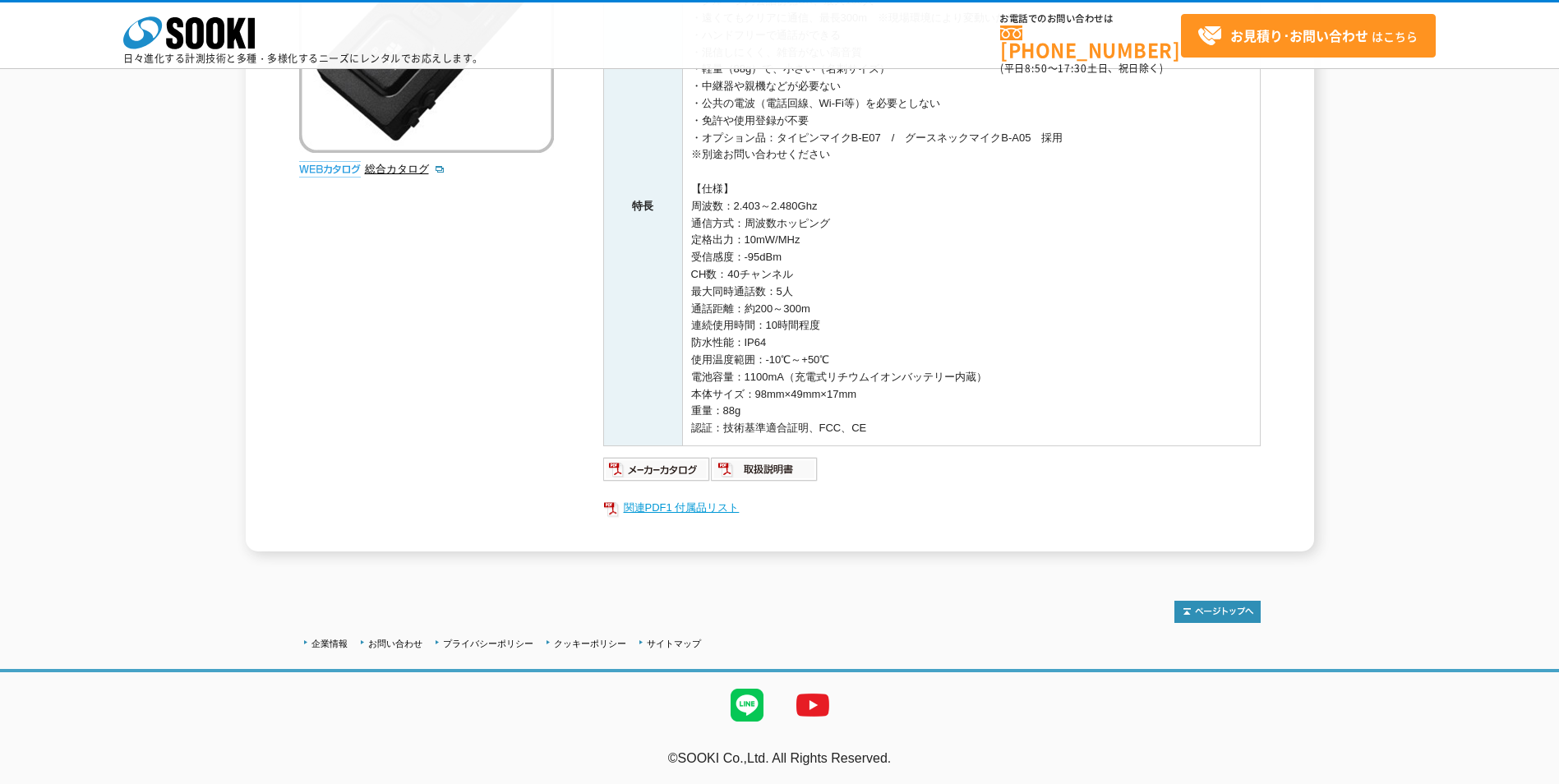
click at [683, 500] on link "関連PDF1 付属品リスト" at bounding box center [932, 508] width 658 height 21
click at [681, 504] on link "関連PDF1 付属品リスト" at bounding box center [932, 508] width 658 height 21
click at [680, 468] on img at bounding box center [657, 469] width 108 height 27
click at [673, 511] on link "関連PDF1 付属品リスト" at bounding box center [932, 508] width 658 height 21
click at [680, 475] on img at bounding box center [657, 469] width 108 height 27
